Goal: Obtain resource: Download file/media

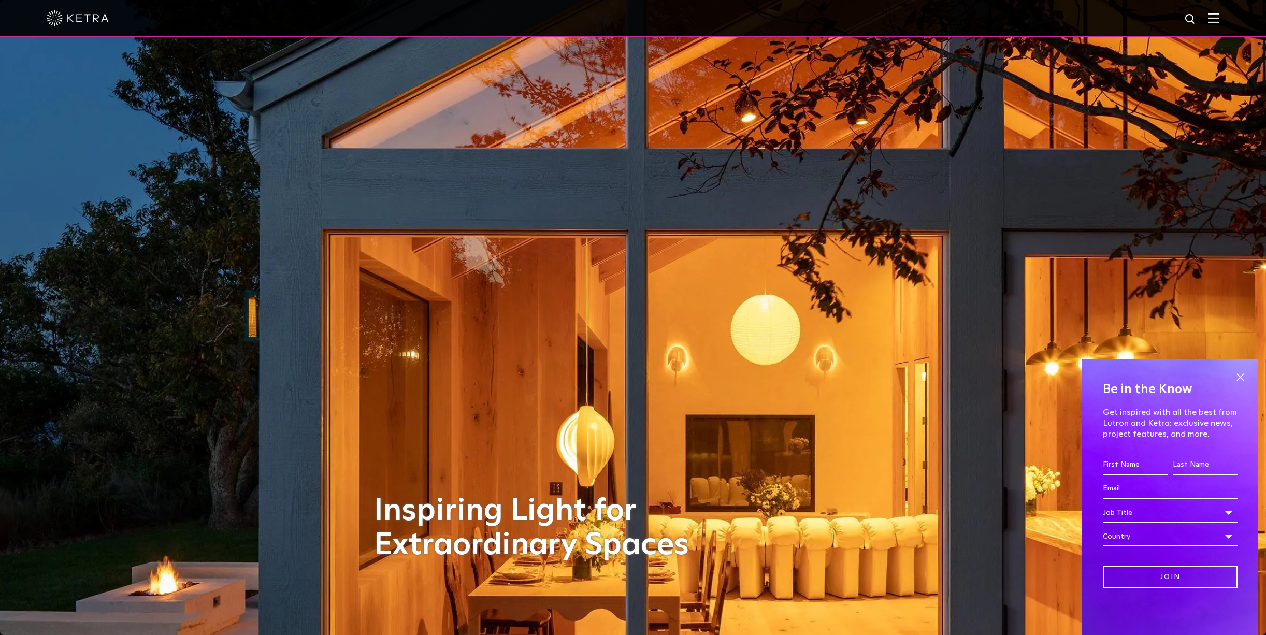
click at [1219, 20] on img at bounding box center [1213, 18] width 11 height 10
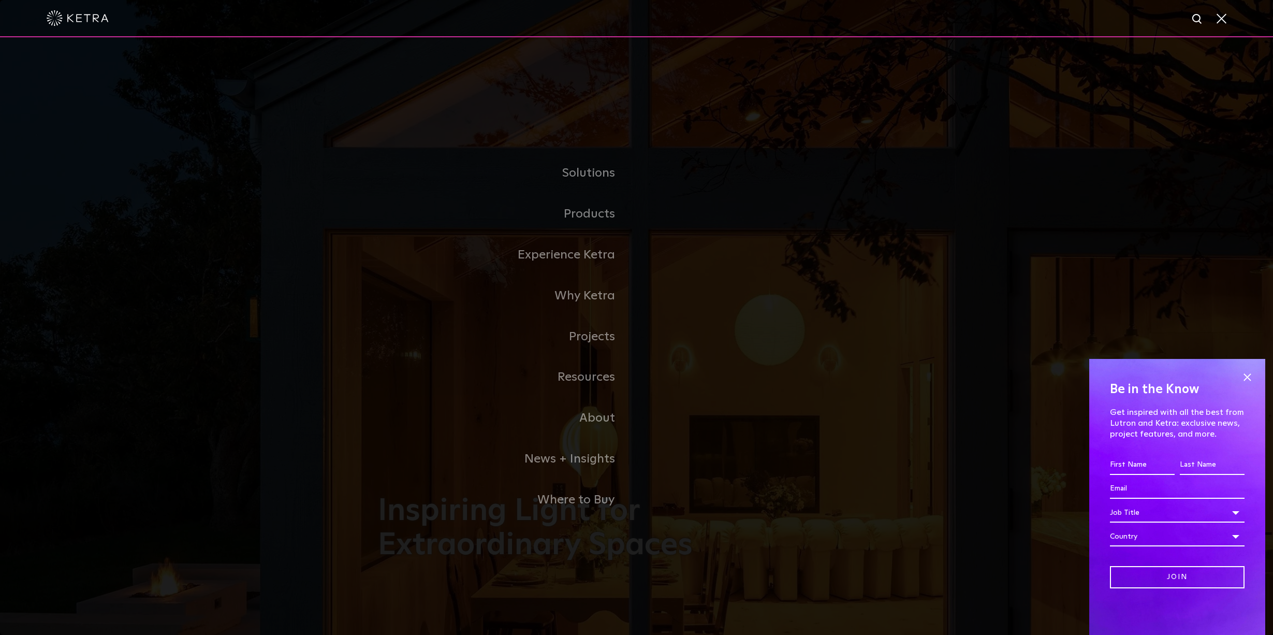
click at [1249, 381] on span at bounding box center [1248, 377] width 16 height 16
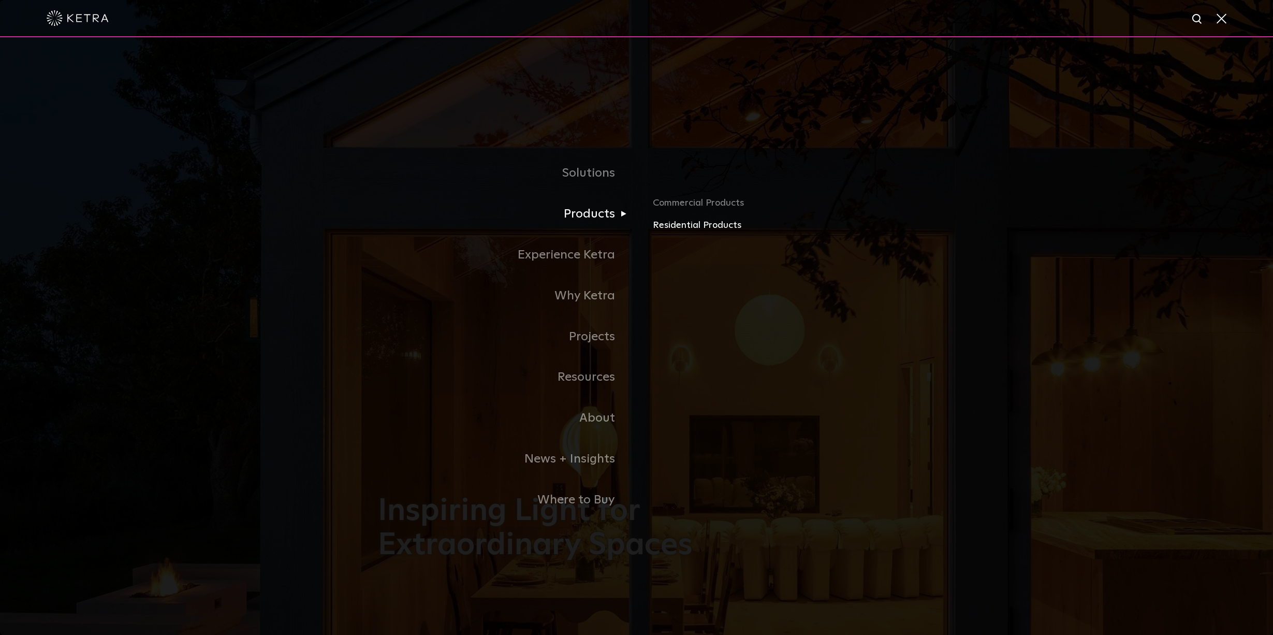
click at [691, 229] on link "Residential Products" at bounding box center [774, 225] width 242 height 15
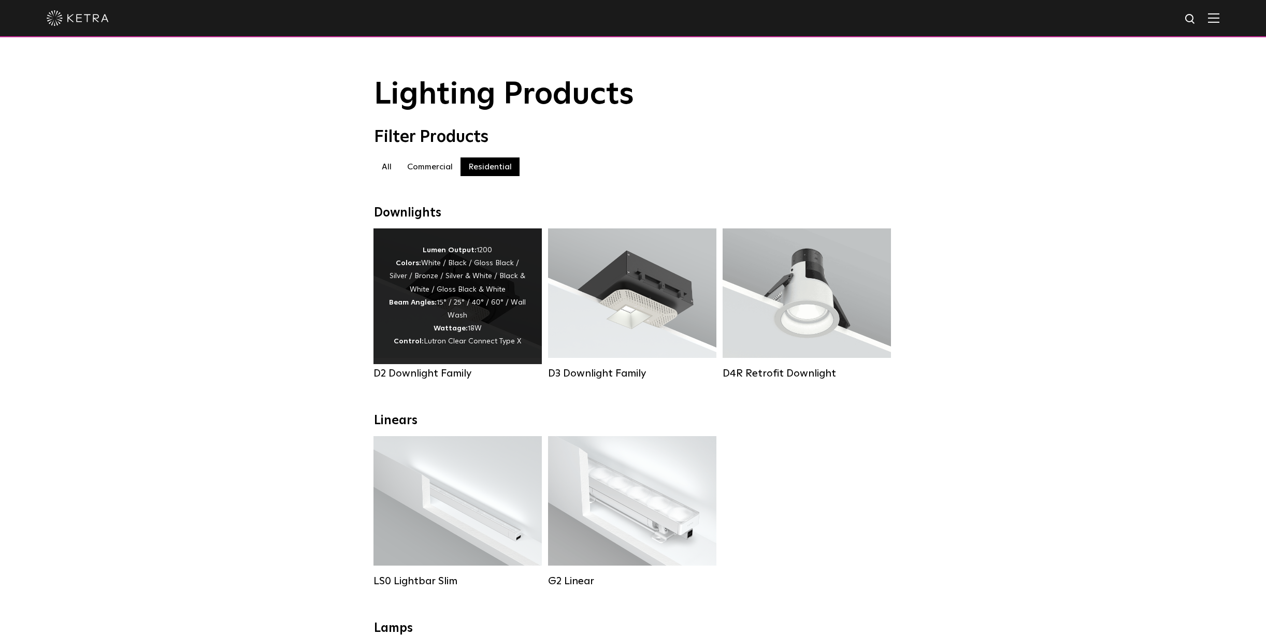
click at [454, 295] on div "Lumen Output: 1200 Colors: White / Black / Gloss Black / Silver / Bronze / Silv…" at bounding box center [457, 296] width 137 height 105
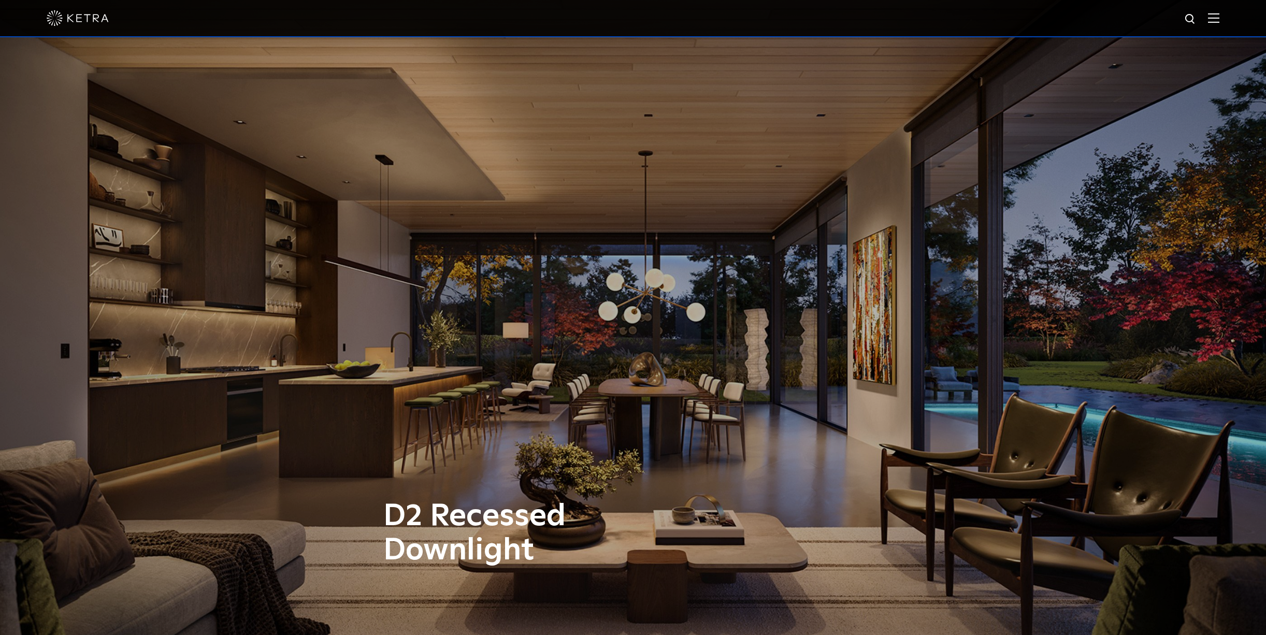
click at [1219, 13] on img at bounding box center [1213, 18] width 11 height 10
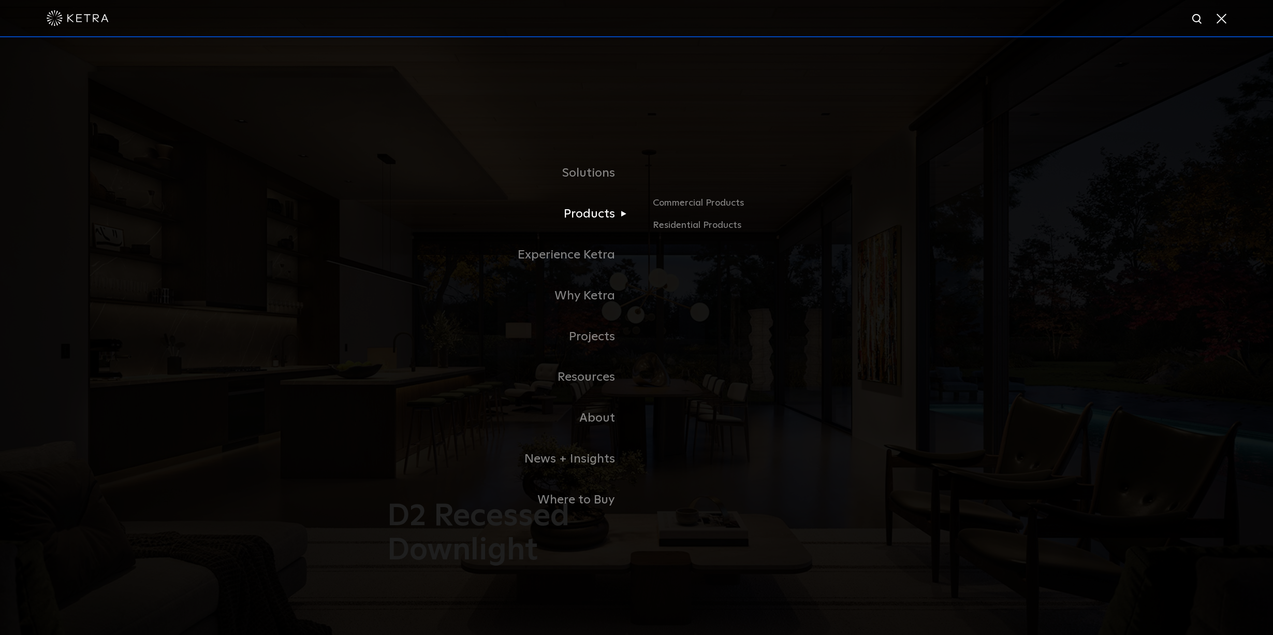
click at [584, 206] on link "Products" at bounding box center [507, 214] width 259 height 41
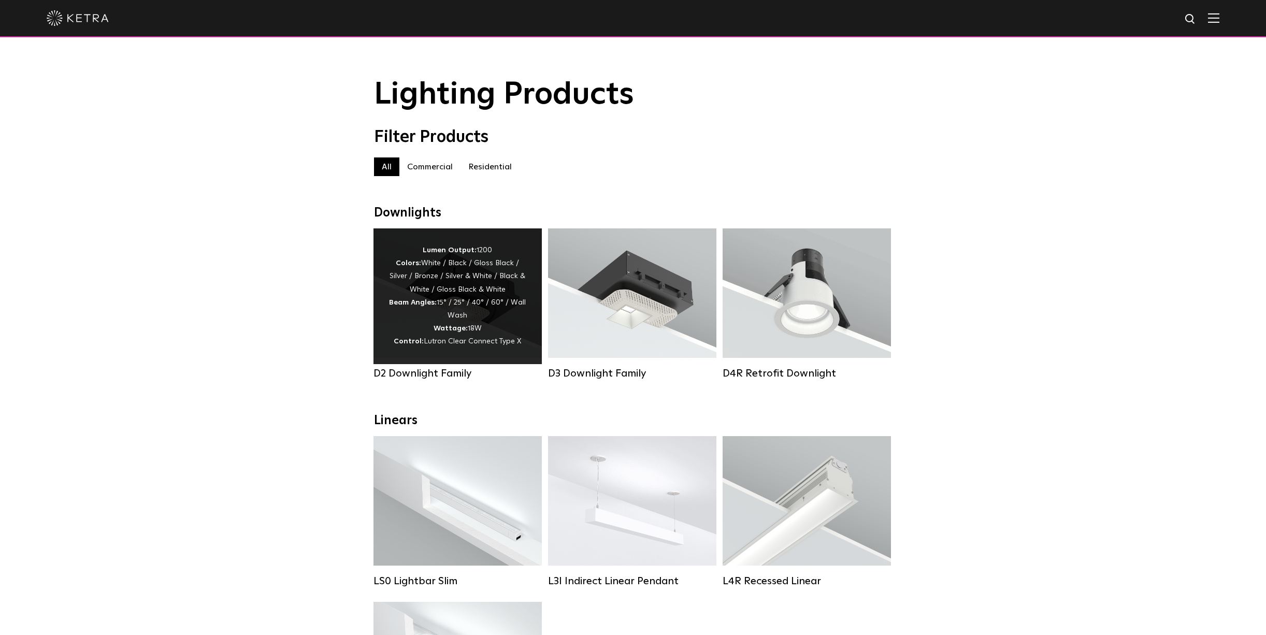
click at [419, 304] on strong "Beam Angles:" at bounding box center [413, 302] width 48 height 7
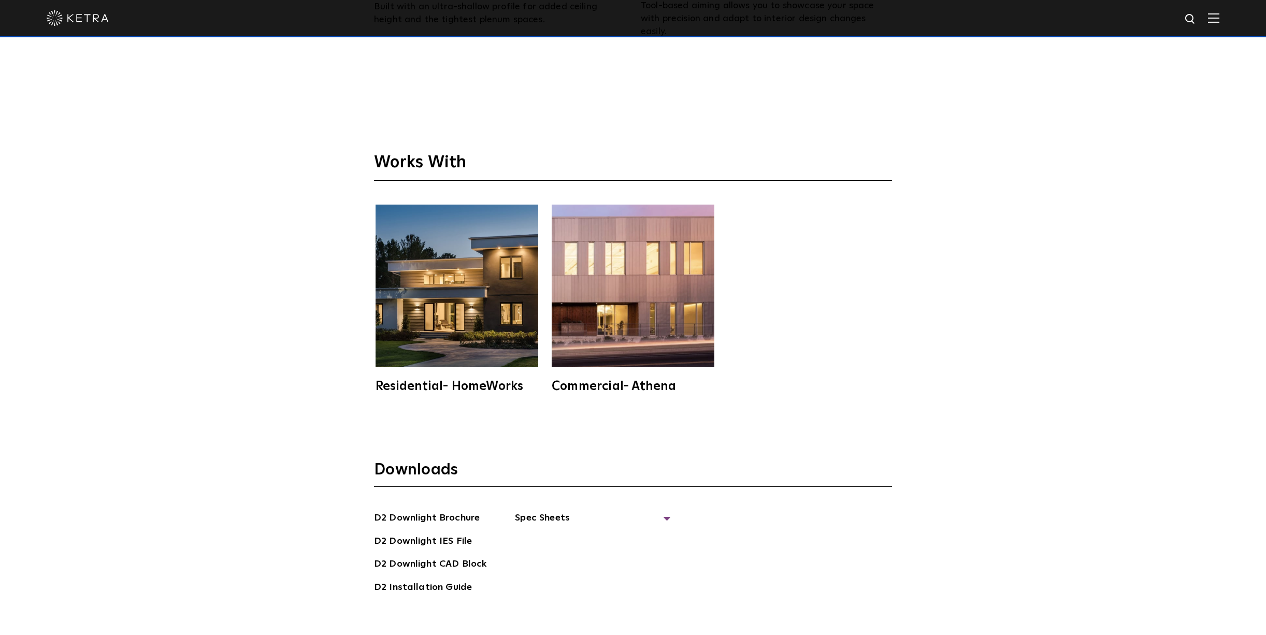
scroll to position [3191, 0]
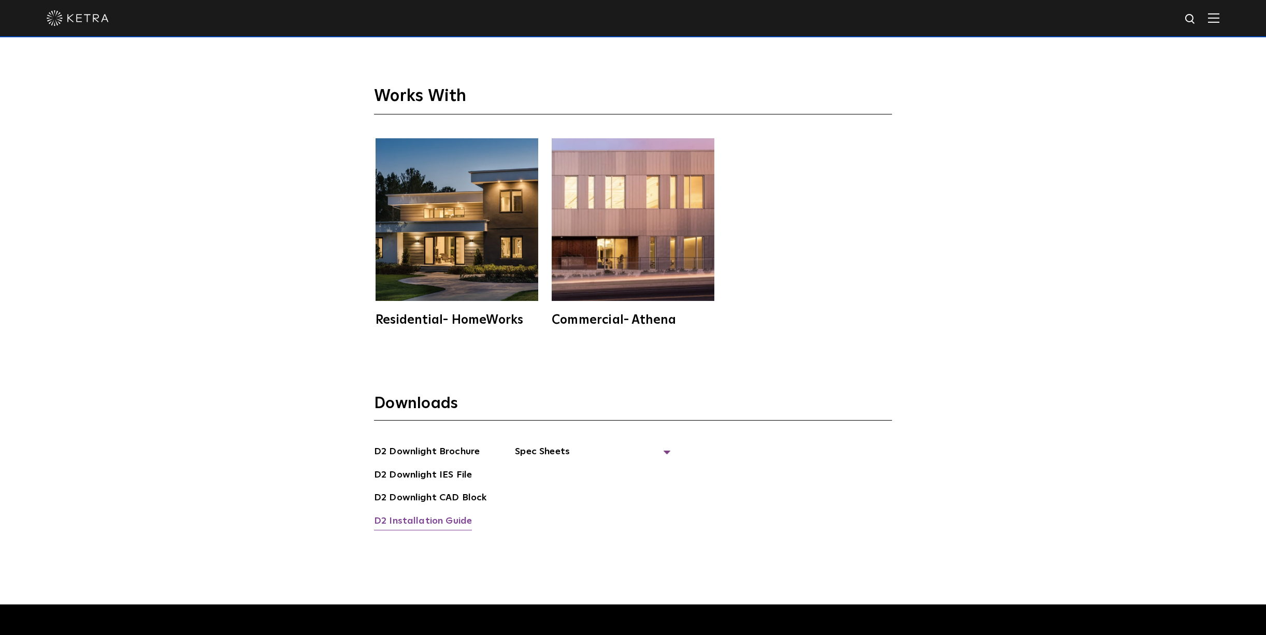
click at [433, 514] on link "D2 Installation Guide" at bounding box center [423, 522] width 98 height 17
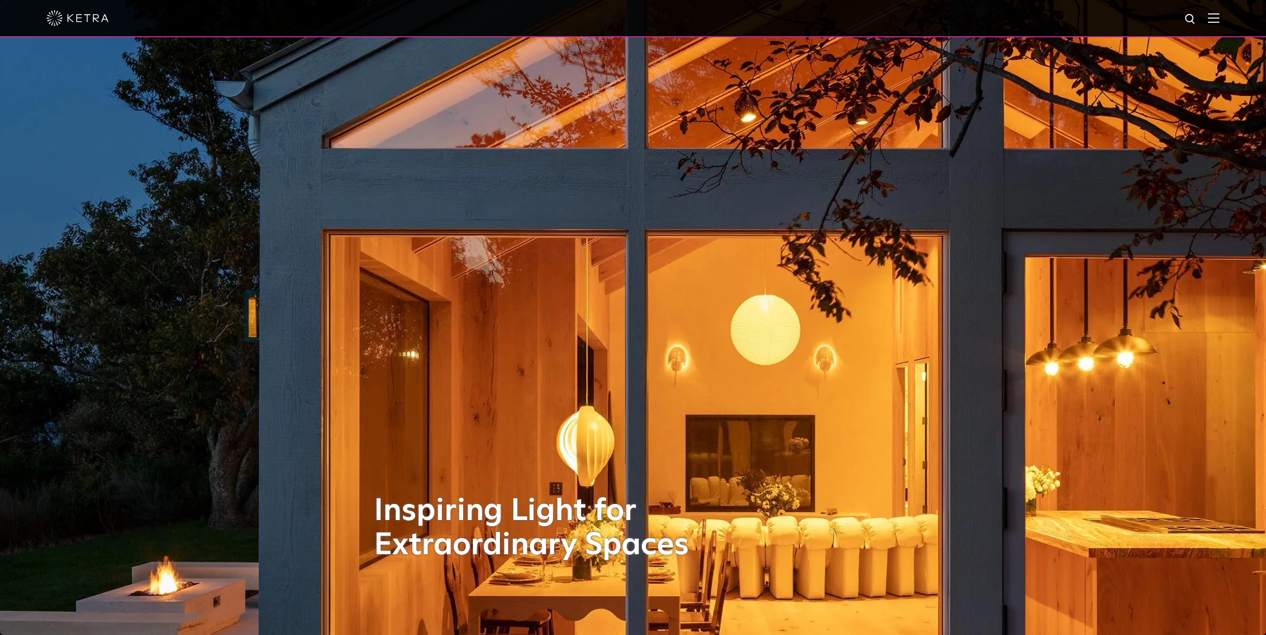
click at [1219, 16] on img at bounding box center [1213, 18] width 11 height 10
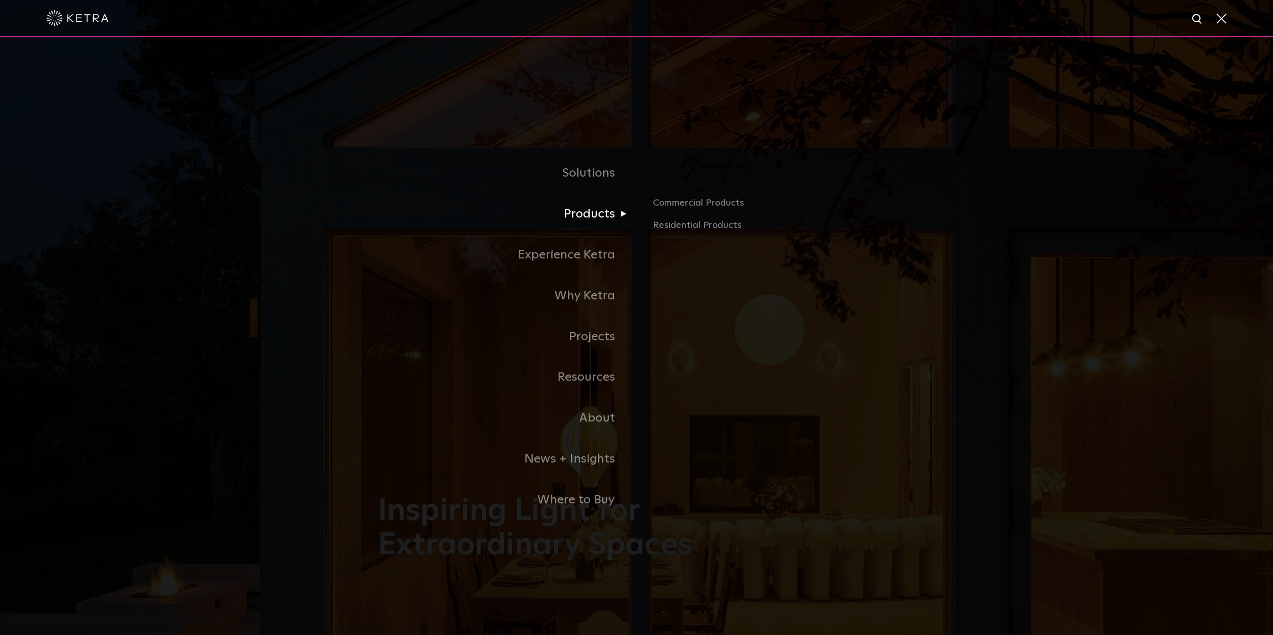
click at [595, 213] on link "Products" at bounding box center [507, 214] width 259 height 41
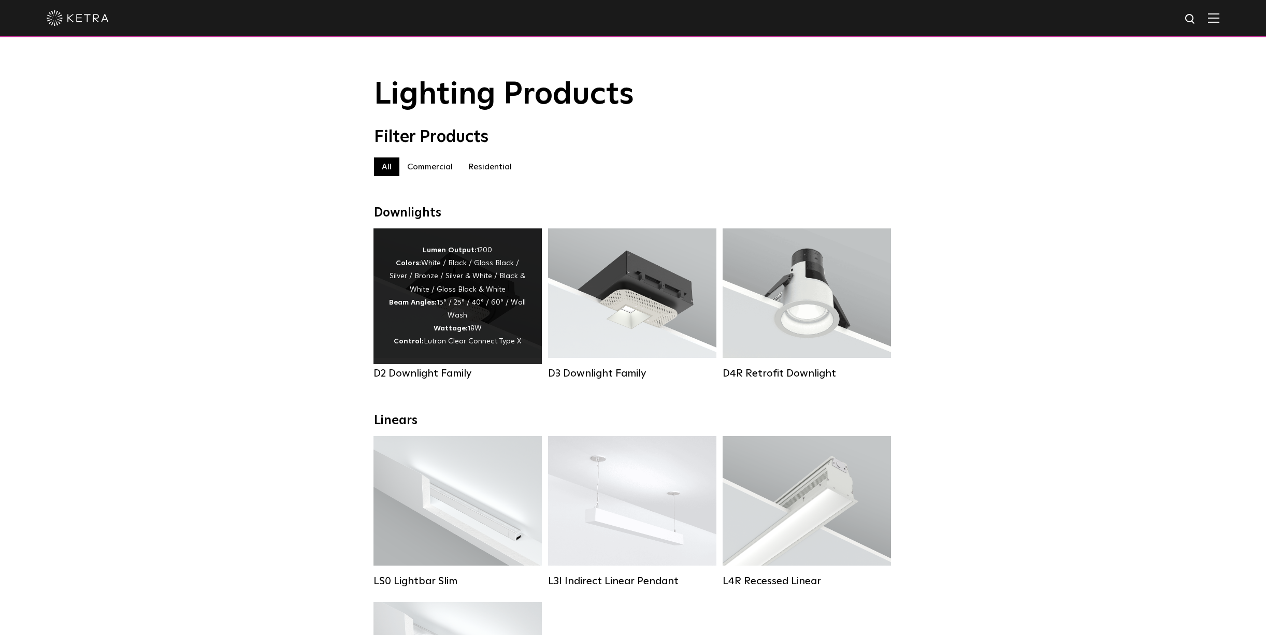
click at [447, 313] on div "Lumen Output: 1200 Colors: White / Black / Gloss Black / Silver / Bronze / Silv…" at bounding box center [457, 296] width 137 height 105
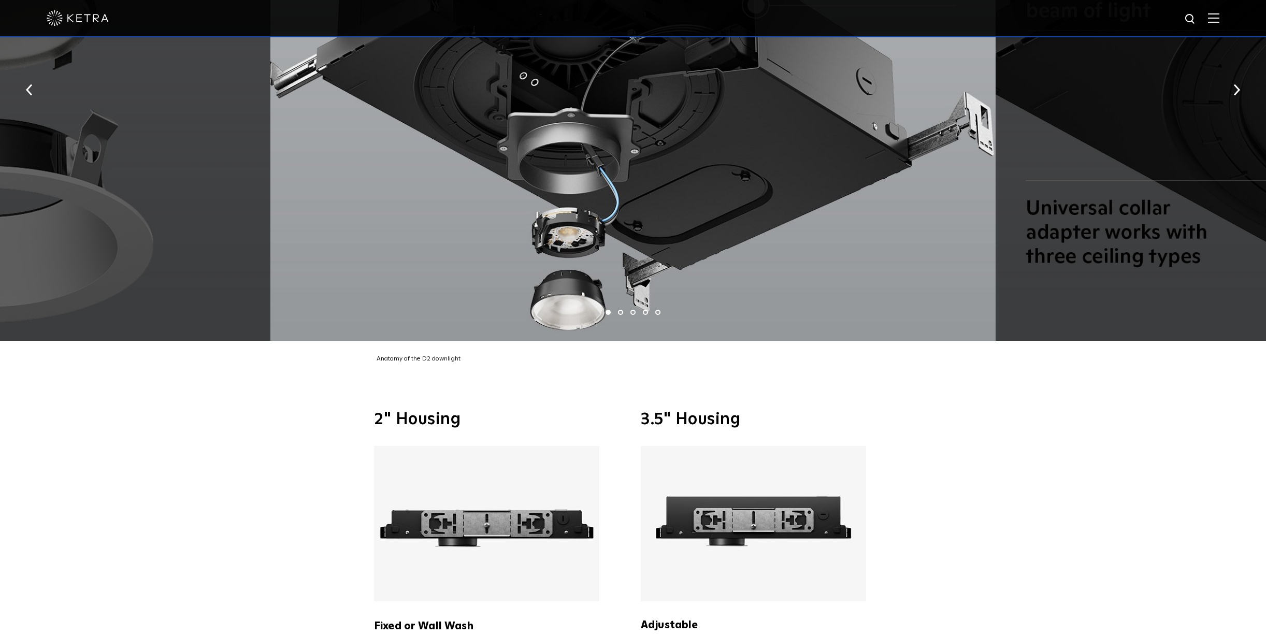
scroll to position [3171, 0]
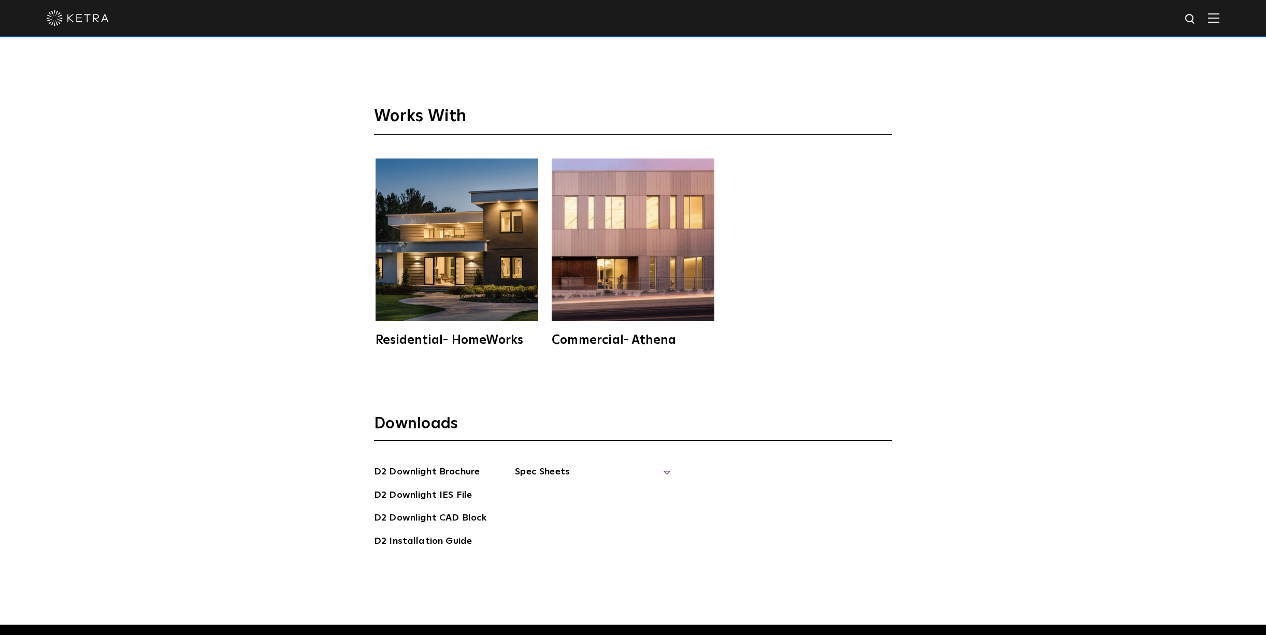
click at [550, 465] on span "Spec Sheets" at bounding box center [592, 476] width 155 height 23
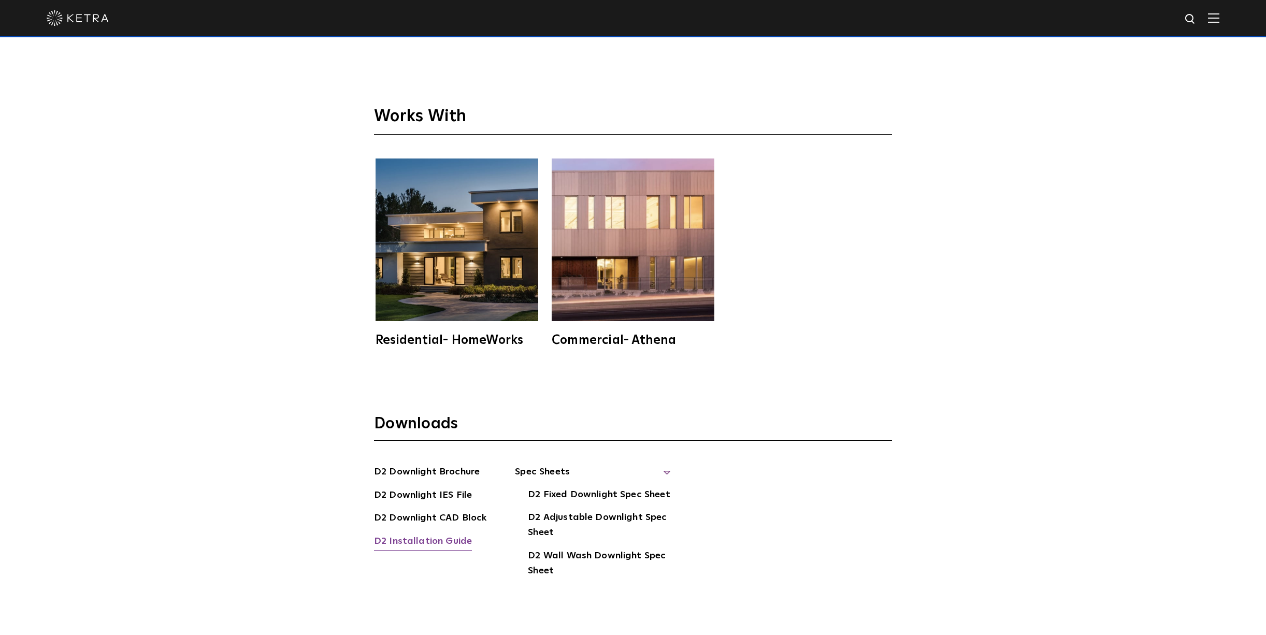
click at [399, 534] on link "D2 Installation Guide" at bounding box center [423, 542] width 98 height 17
